Goal: Transaction & Acquisition: Purchase product/service

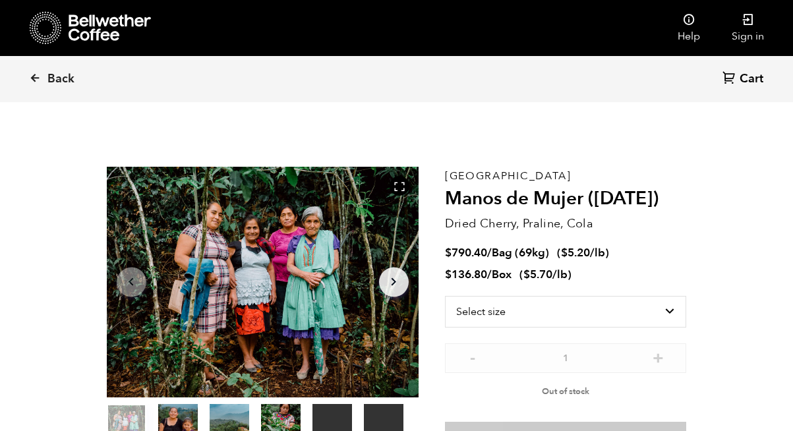
scroll to position [574, 565]
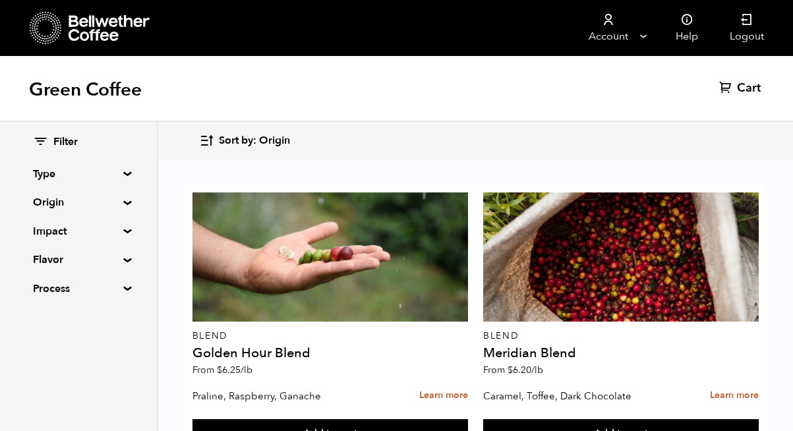
click at [124, 201] on summary "Origin" at bounding box center [78, 203] width 91 height 16
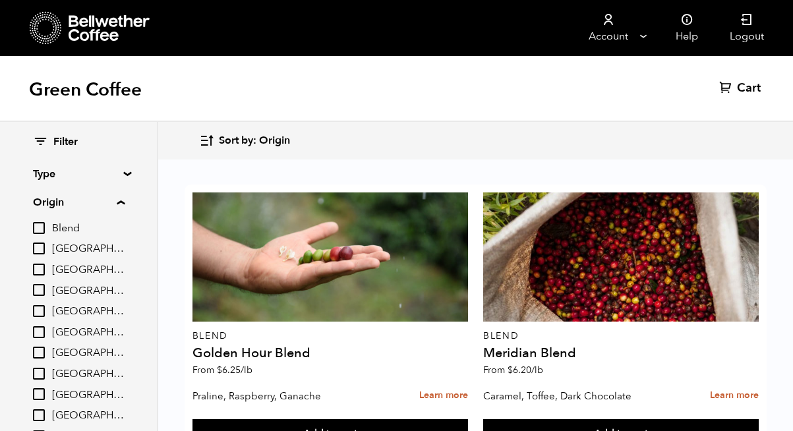
click at [39, 373] on input "[GEOGRAPHIC_DATA]" at bounding box center [39, 374] width 12 height 12
checkbox input "true"
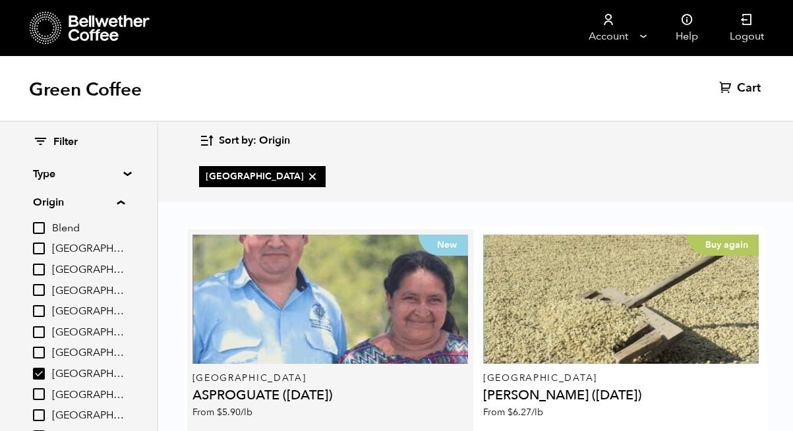
scroll to position [100, 0]
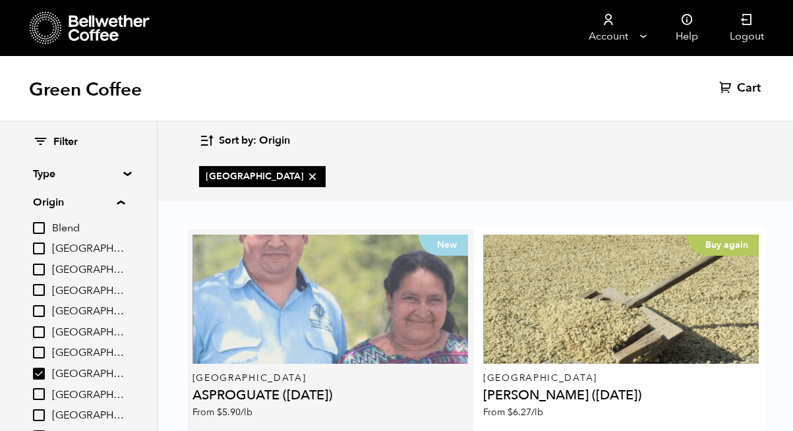
click at [278, 243] on div "New" at bounding box center [331, 299] width 276 height 129
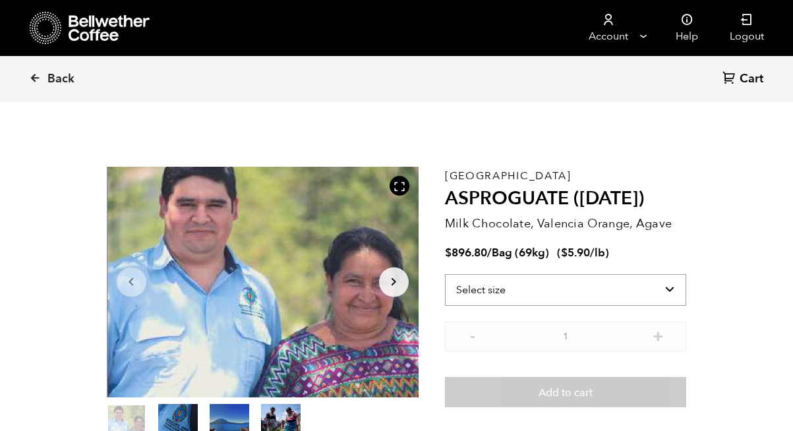
scroll to position [574, 565]
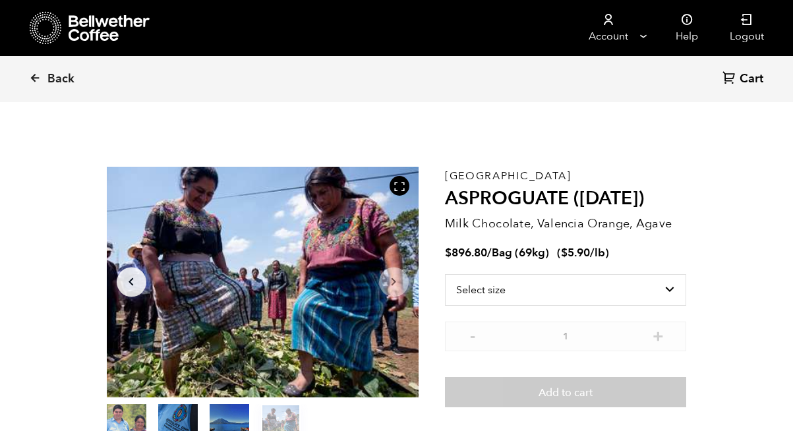
click at [395, 285] on icon "Arrow Right" at bounding box center [394, 282] width 16 height 16
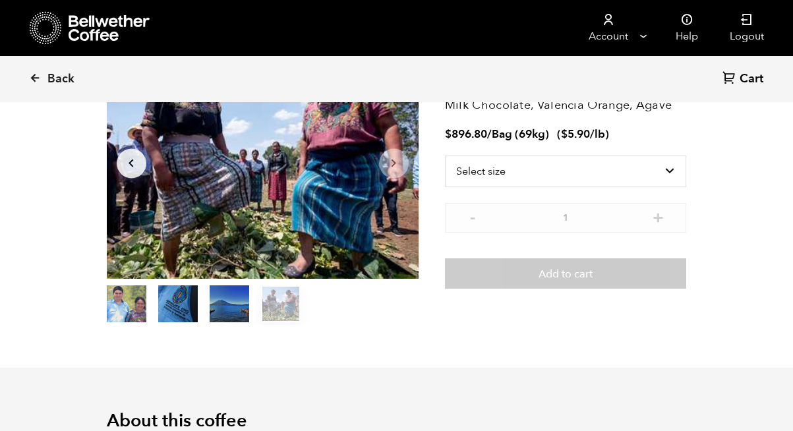
scroll to position [141, 0]
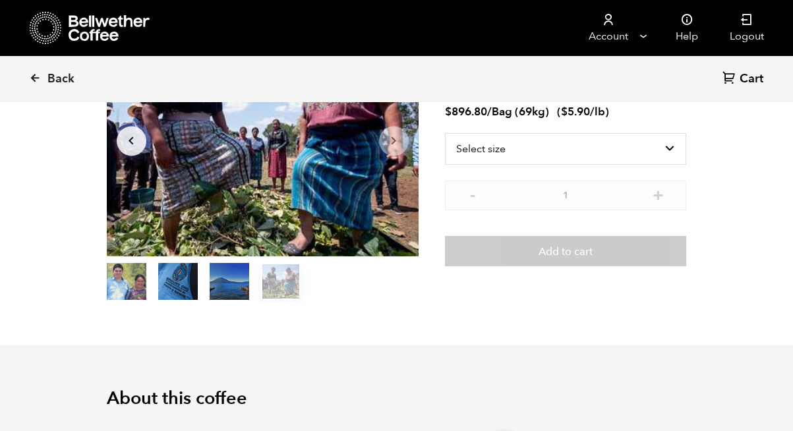
click at [180, 275] on button "item 1" at bounding box center [178, 284] width 40 height 37
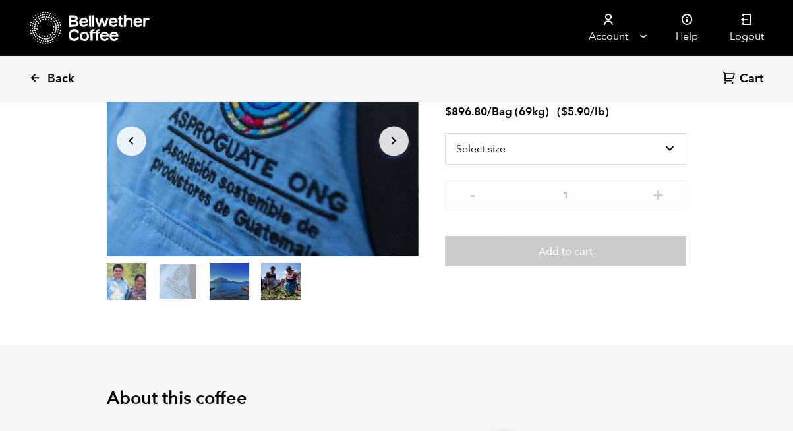
click at [52, 75] on span "Back" at bounding box center [60, 79] width 27 height 16
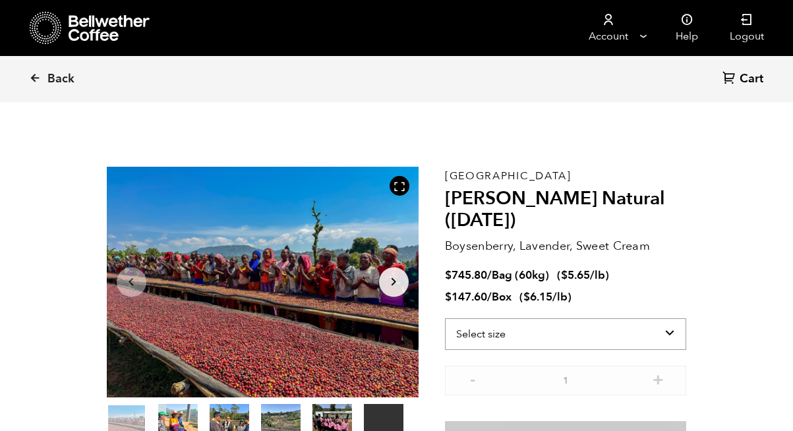
scroll to position [574, 565]
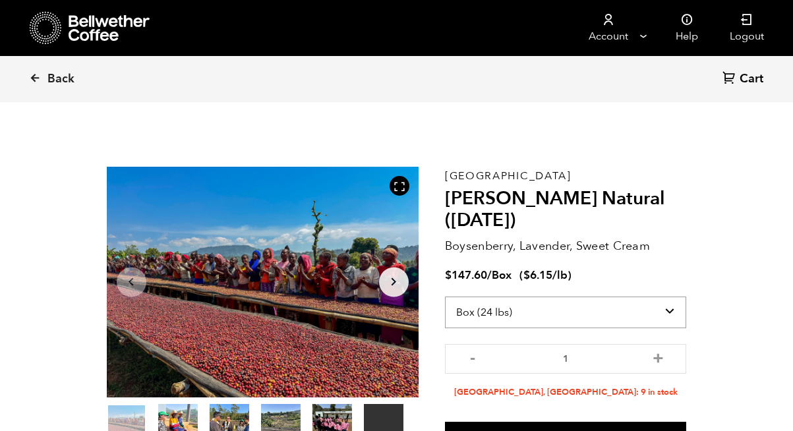
select select "bag-3"
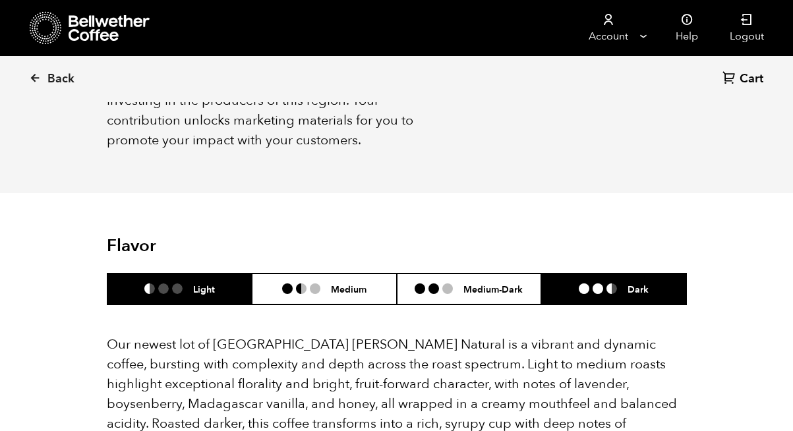
scroll to position [1052, 0]
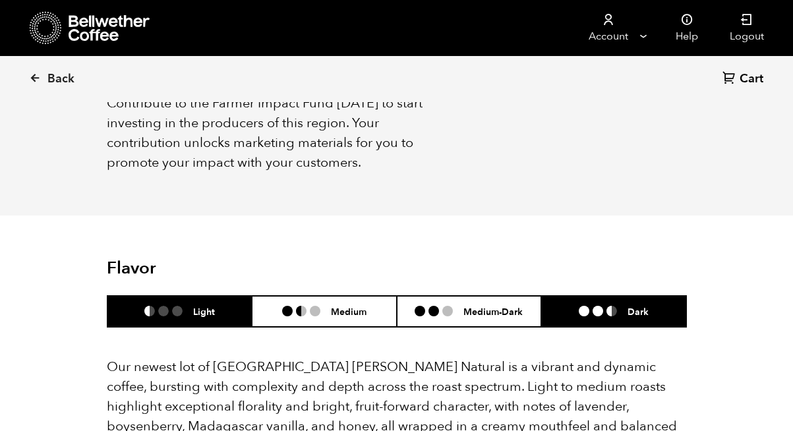
click at [591, 306] on ul at bounding box center [603, 311] width 49 height 11
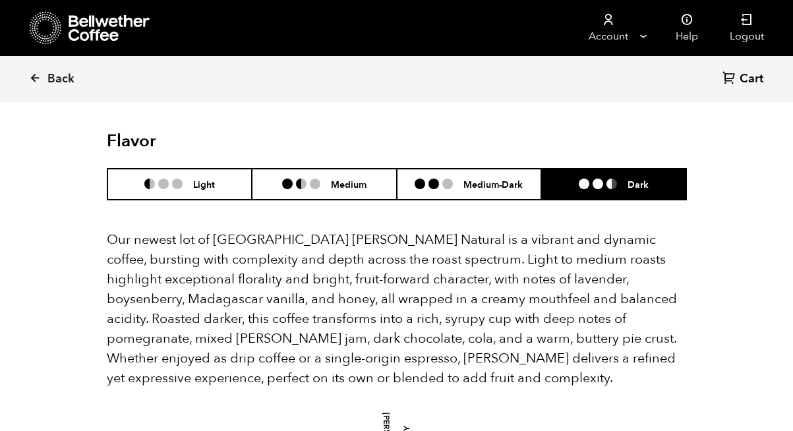
scroll to position [1107, 0]
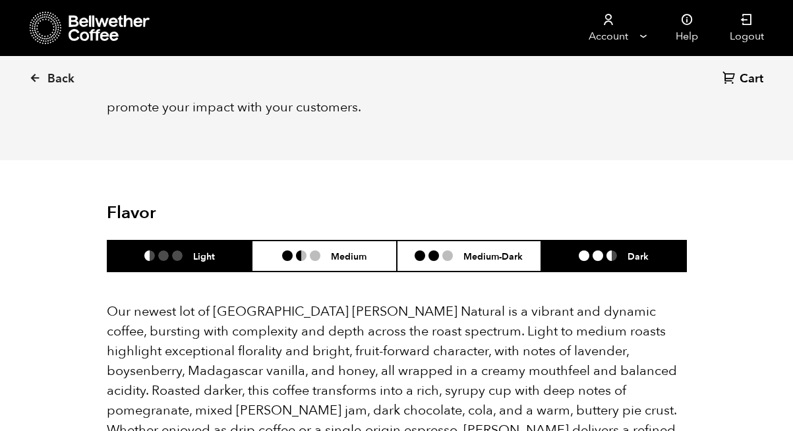
click at [202, 251] on h6 "Light" at bounding box center [204, 256] width 22 height 11
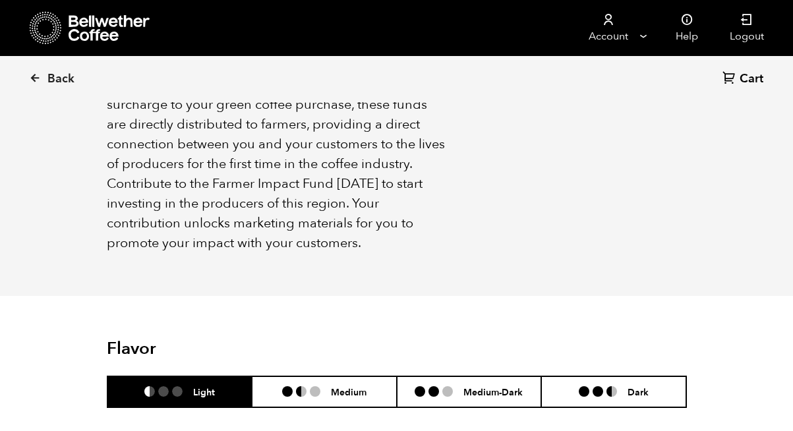
scroll to position [1007, 0]
